Goal: Task Accomplishment & Management: Use online tool/utility

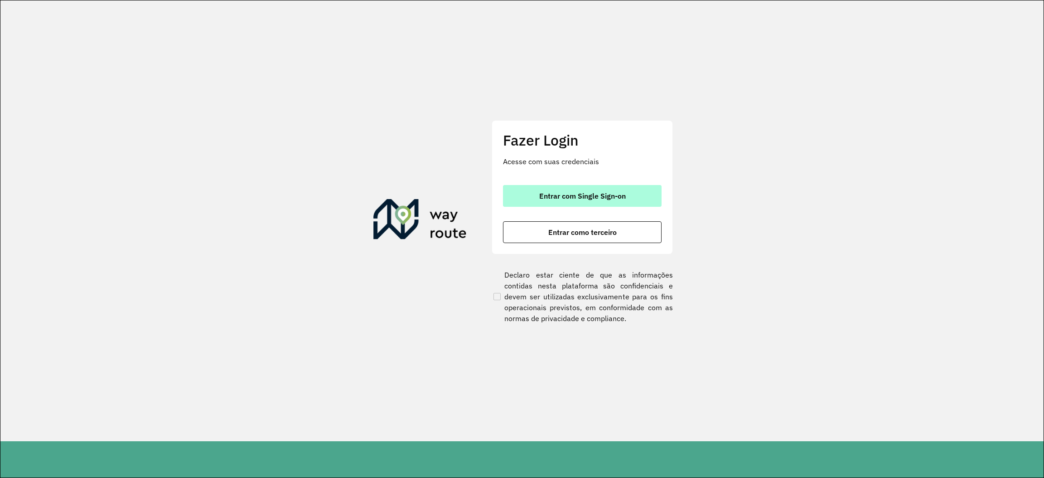
click at [620, 203] on button "Entrar com Single Sign-on" at bounding box center [582, 196] width 159 height 22
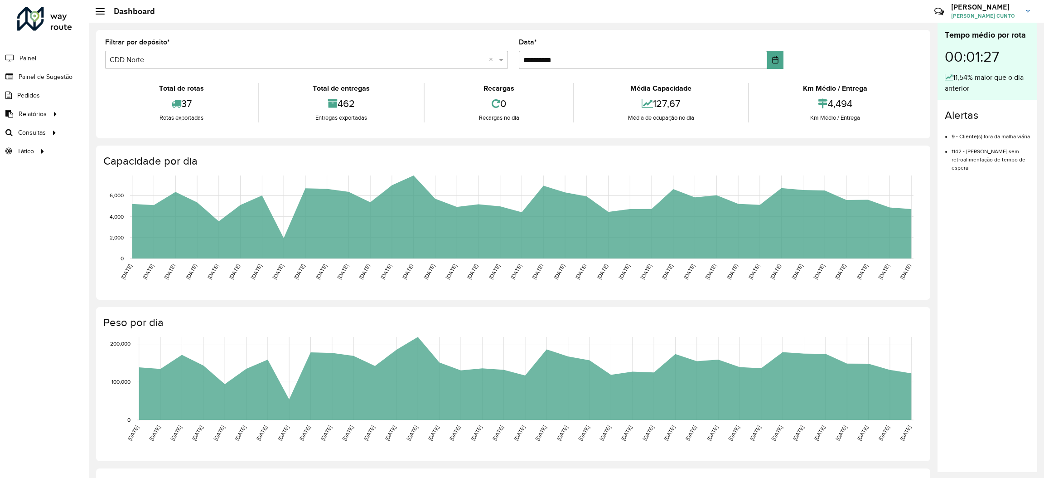
click at [509, 140] on div "**********" at bounding box center [513, 326] width 849 height 607
click at [118, 149] on span "Setores" at bounding box center [114, 151] width 22 height 10
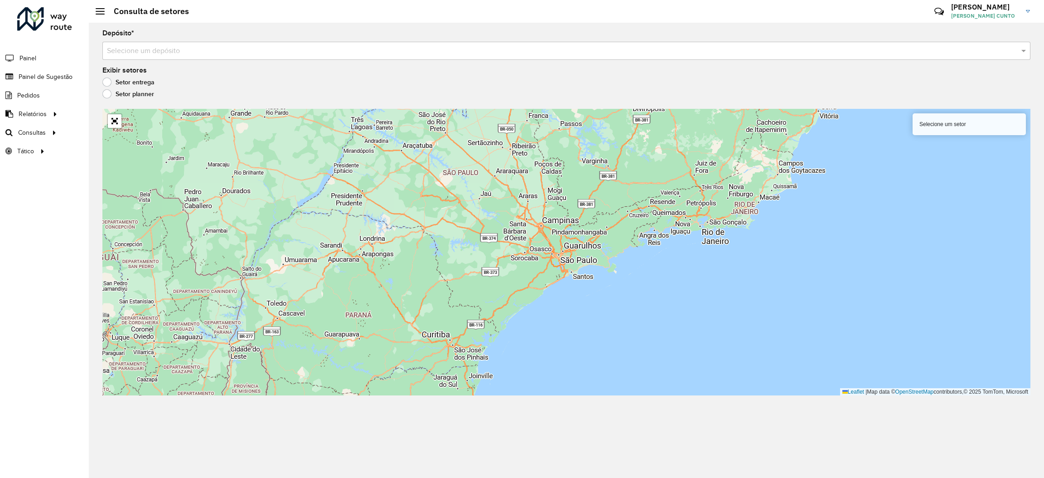
click at [197, 58] on div "Selecione um depósito" at bounding box center [566, 51] width 928 height 18
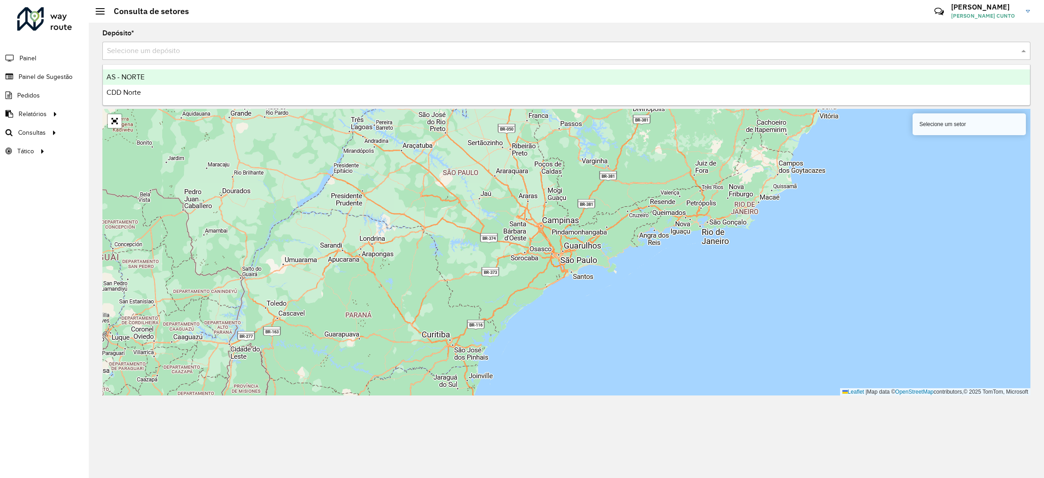
drag, startPoint x: 189, startPoint y: 46, endPoint x: 187, endPoint y: 51, distance: 5.3
click at [188, 46] on input "text" at bounding box center [557, 51] width 901 height 11
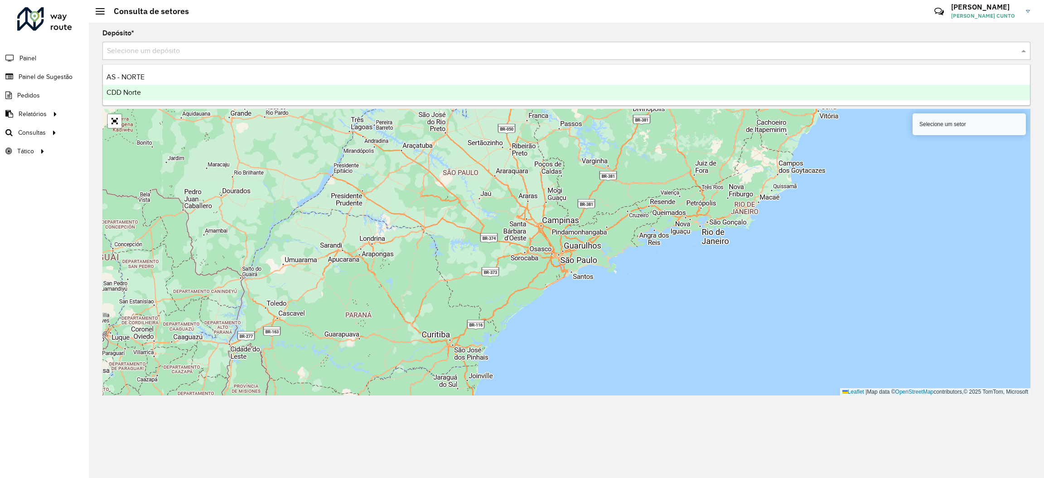
click at [151, 92] on div "CDD Norte" at bounding box center [566, 92] width 927 height 15
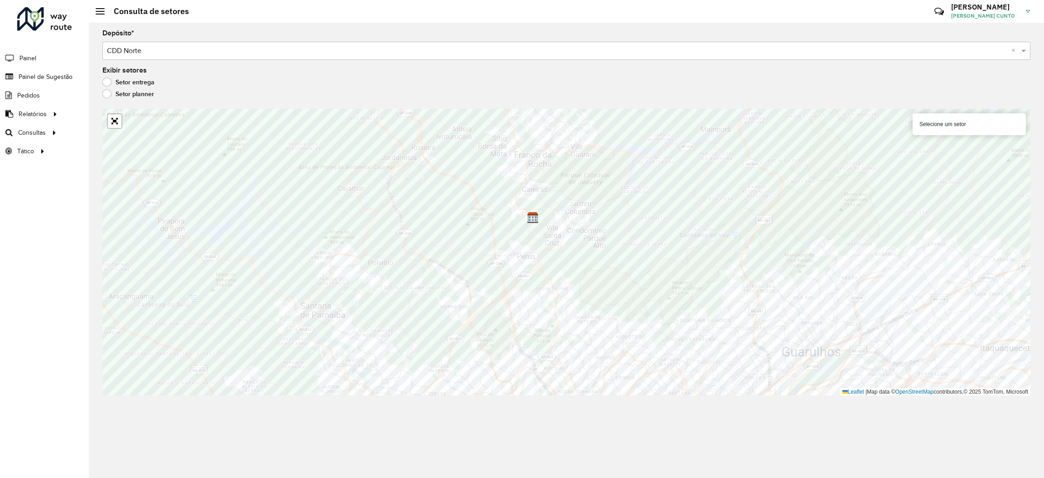
click at [949, 119] on div "Selecione um setor" at bounding box center [969, 124] width 113 height 22
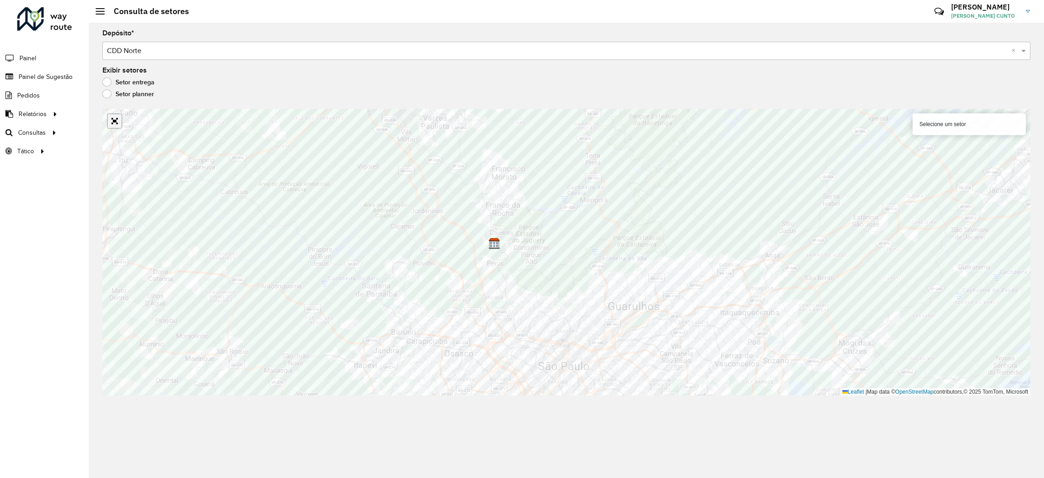
click at [113, 123] on link "Abrir mapa em tela cheia" at bounding box center [115, 121] width 14 height 14
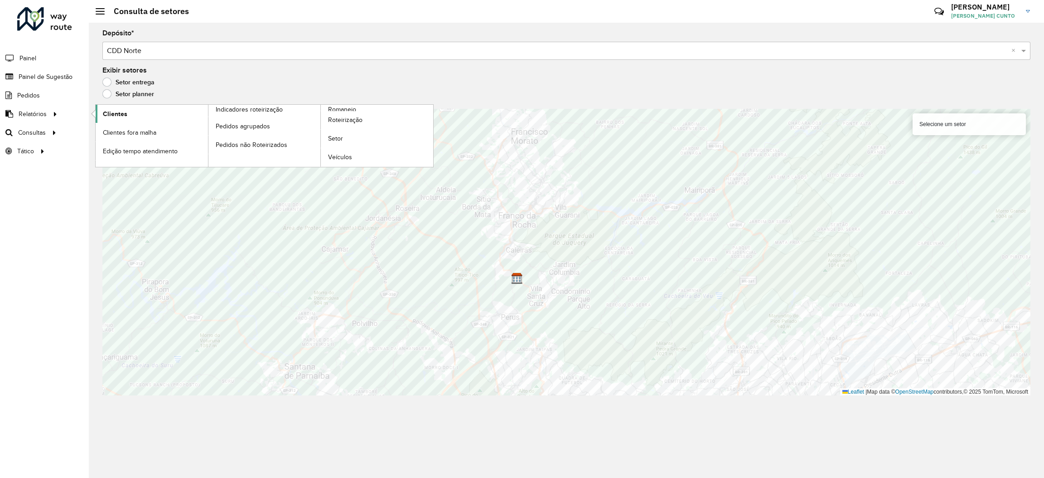
click at [141, 119] on link "Clientes" at bounding box center [152, 114] width 112 height 18
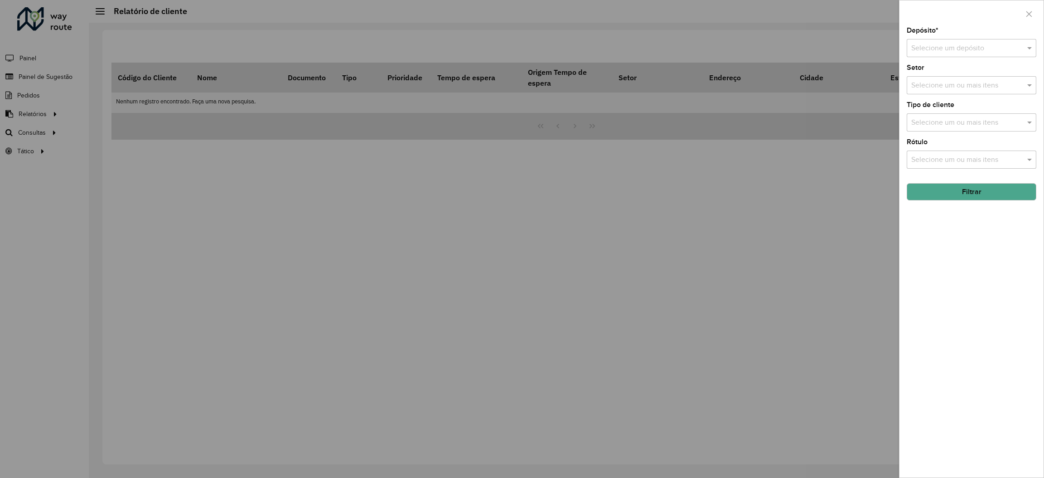
click at [309, 59] on div at bounding box center [522, 239] width 1044 height 478
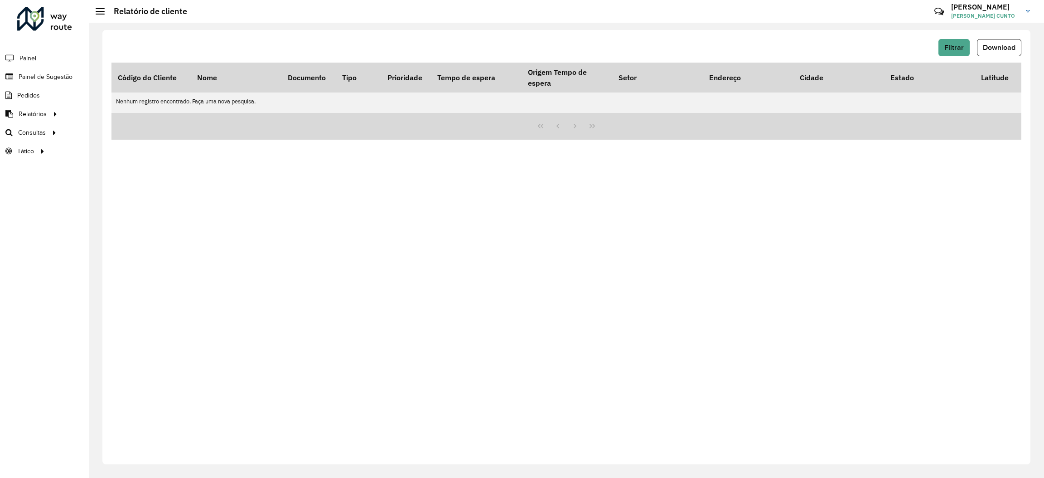
click at [969, 48] on hb-button "Filtrar" at bounding box center [955, 47] width 35 height 17
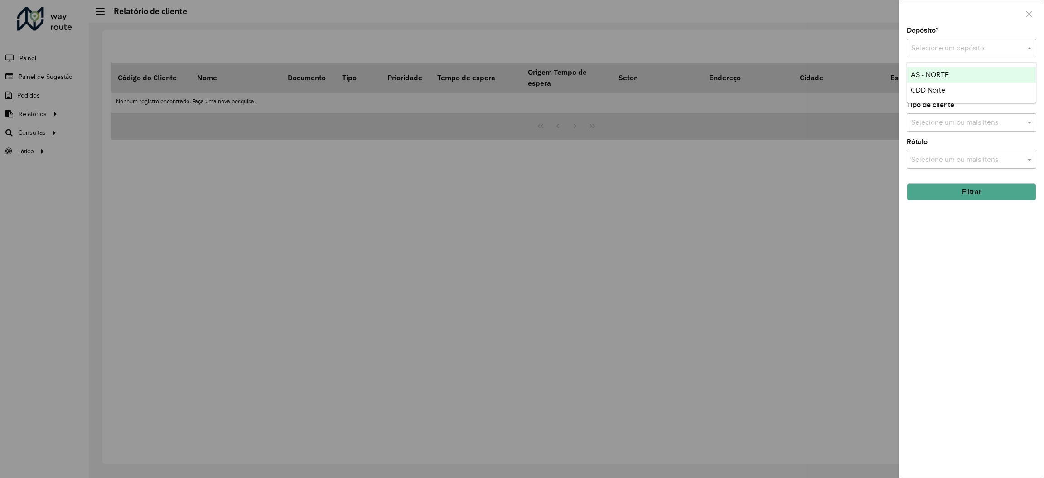
click at [963, 48] on input "text" at bounding box center [962, 48] width 102 height 11
click at [963, 49] on input "text" at bounding box center [962, 48] width 102 height 11
click at [958, 91] on div "CDD Norte" at bounding box center [971, 89] width 129 height 15
click at [986, 85] on input "text" at bounding box center [967, 85] width 116 height 11
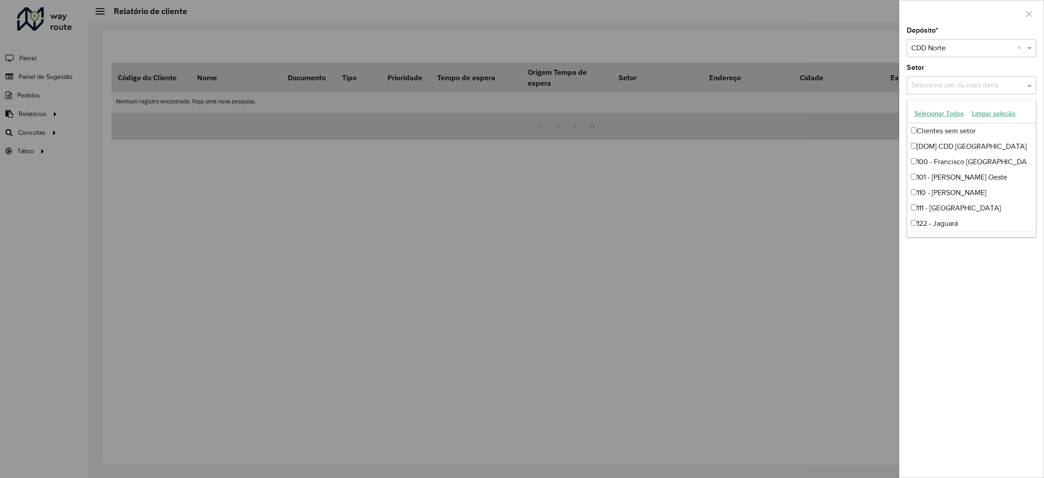
click at [1002, 286] on div "Depósito * Selecione um depósito × CDD Norte × Setor Selecione um ou mais itens…" at bounding box center [972, 252] width 144 height 450
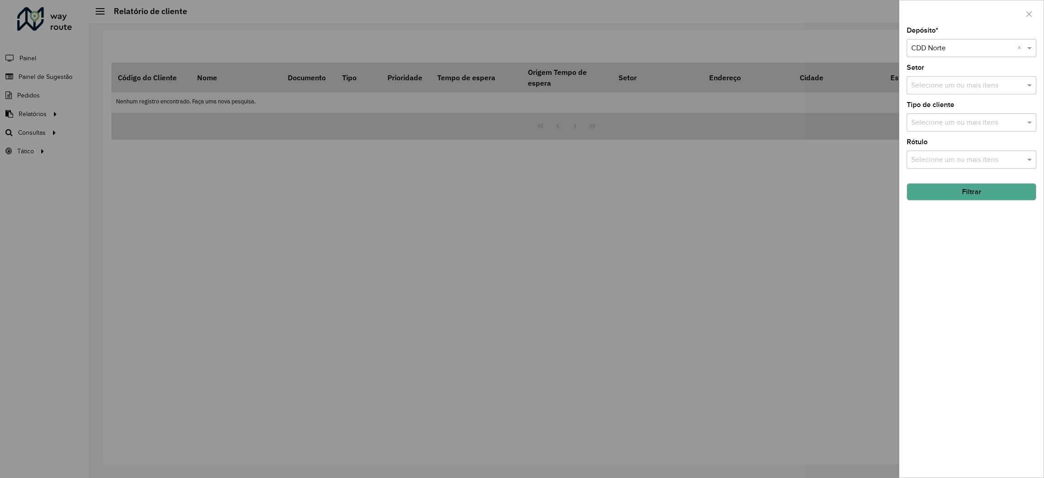
click at [994, 187] on button "Filtrar" at bounding box center [972, 191] width 130 height 17
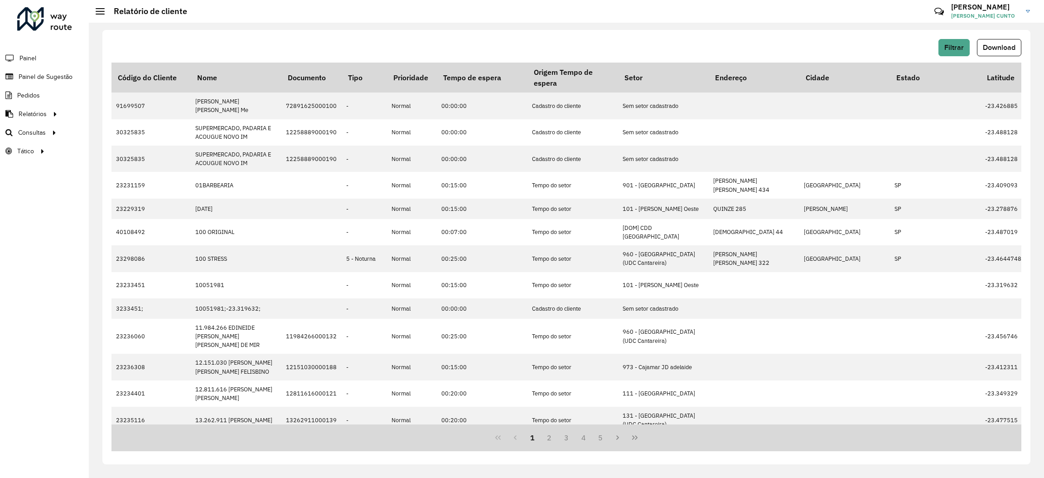
click at [956, 35] on div "Filtrar Download Código do Cliente Nome Documento Tipo Prioridade Tempo de espe…" at bounding box center [566, 247] width 928 height 434
click at [950, 51] on span "Filtrar" at bounding box center [953, 48] width 19 height 8
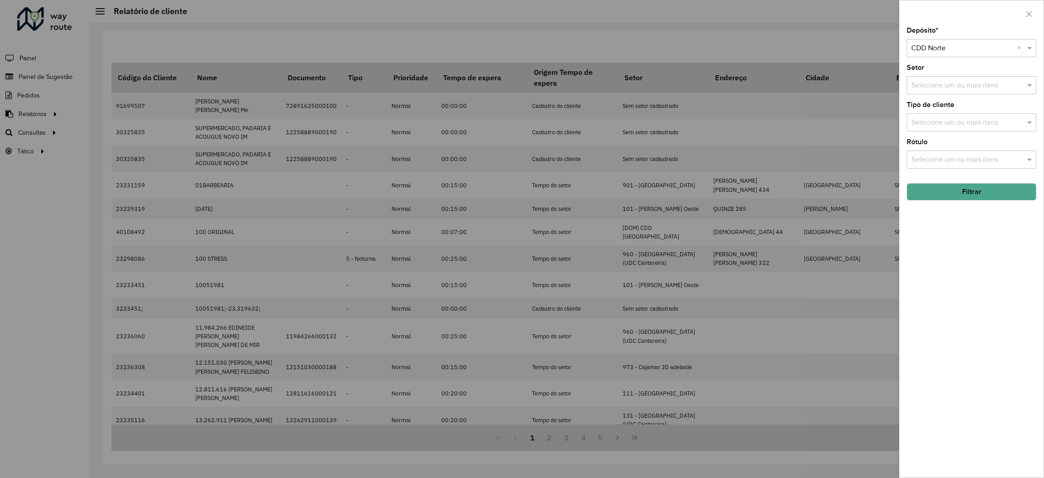
click at [977, 180] on hb-field-button "Filtrar" at bounding box center [972, 188] width 130 height 24
click at [756, 144] on div at bounding box center [522, 239] width 1044 height 478
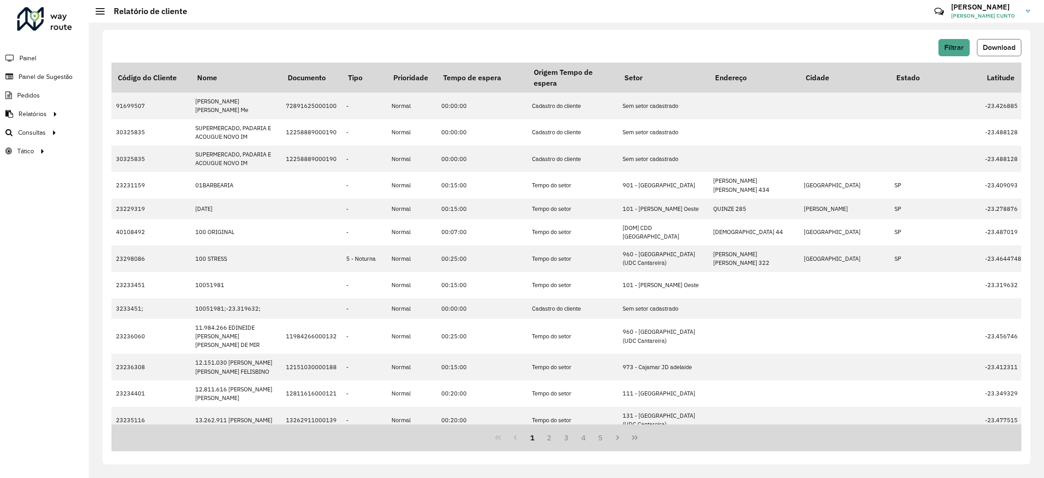
click at [1008, 48] on span "Download" at bounding box center [999, 48] width 33 height 8
